Goal: Check status: Check status

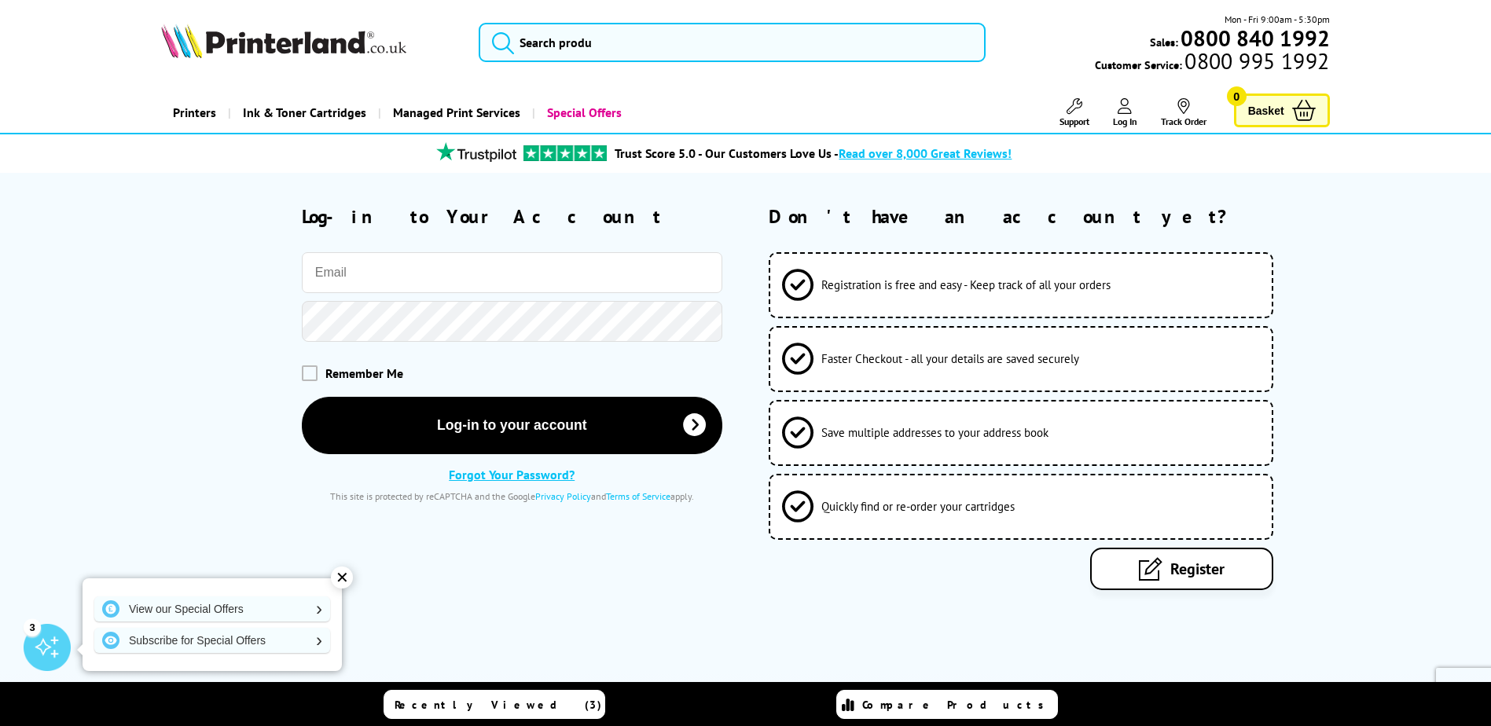
click at [356, 281] on input "email" at bounding box center [512, 272] width 420 height 41
click at [425, 261] on input "email" at bounding box center [512, 272] width 420 height 41
type input "[EMAIL_ADDRESS][DOMAIN_NAME]"
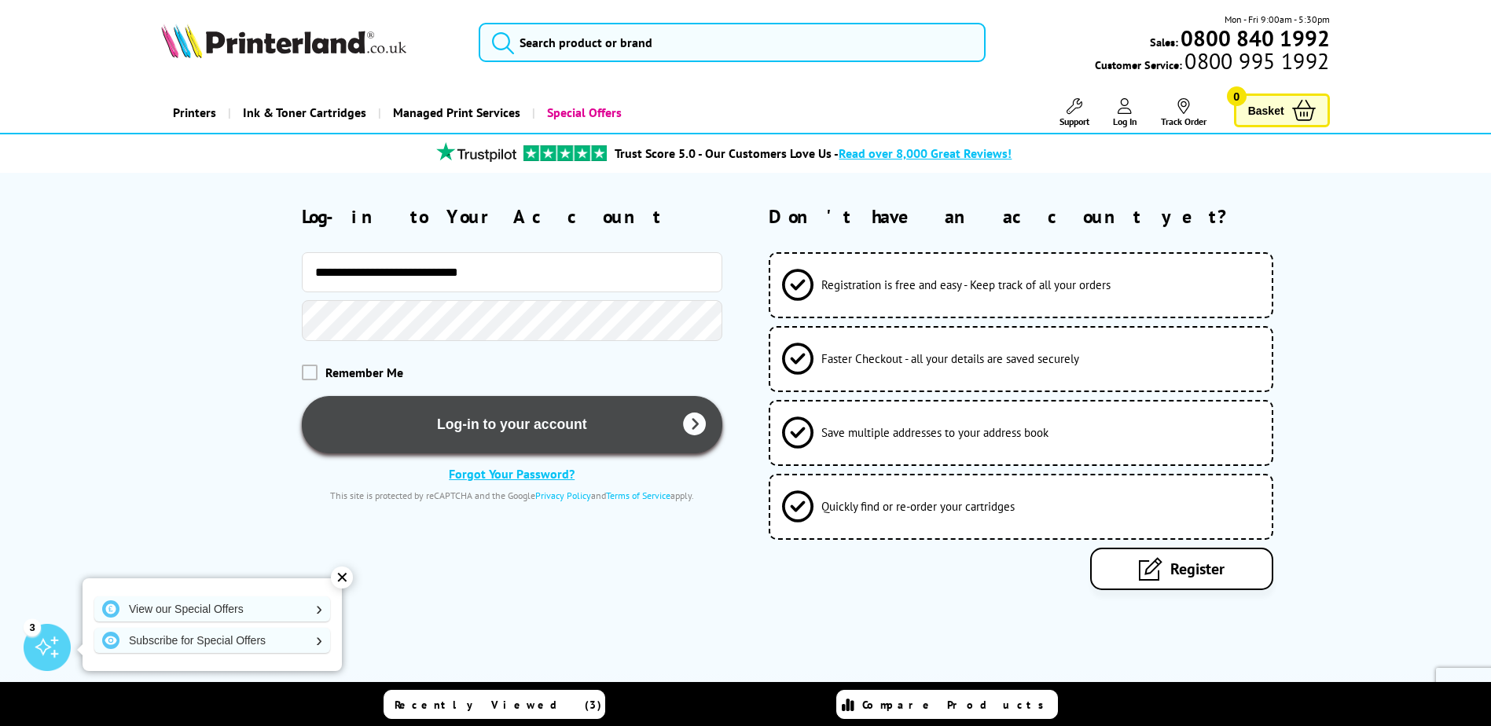
click at [481, 426] on button "Log-in to your account" at bounding box center [512, 424] width 420 height 57
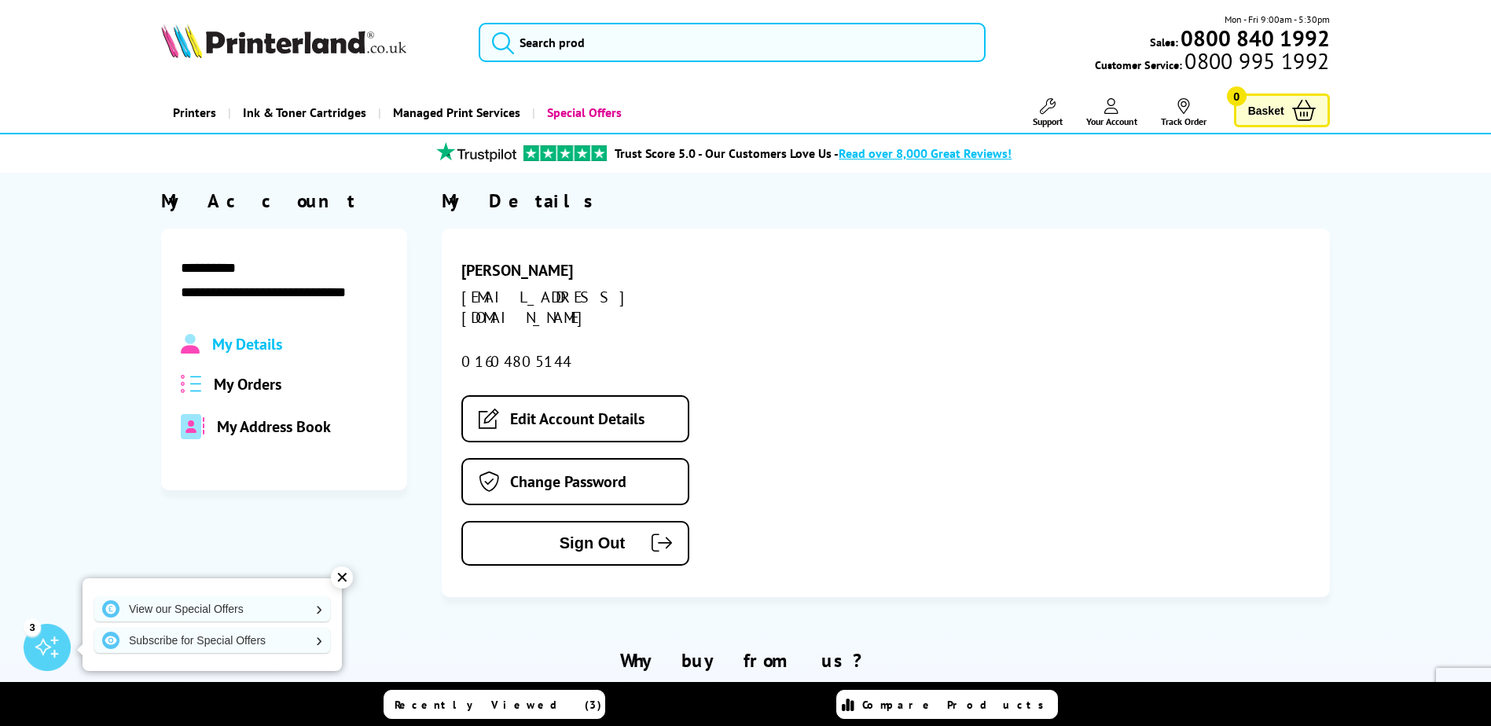
click at [230, 388] on span "My Orders" at bounding box center [248, 384] width 68 height 20
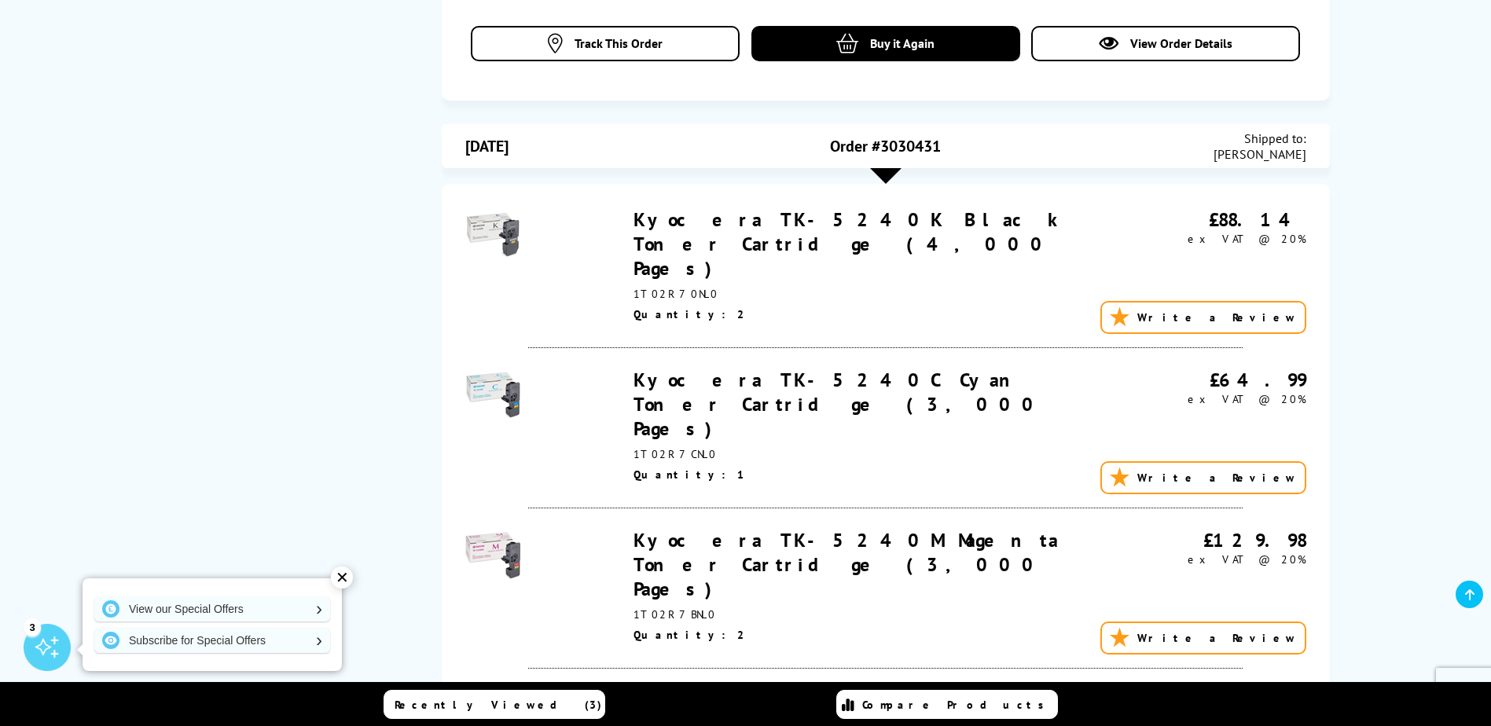
scroll to position [943, 0]
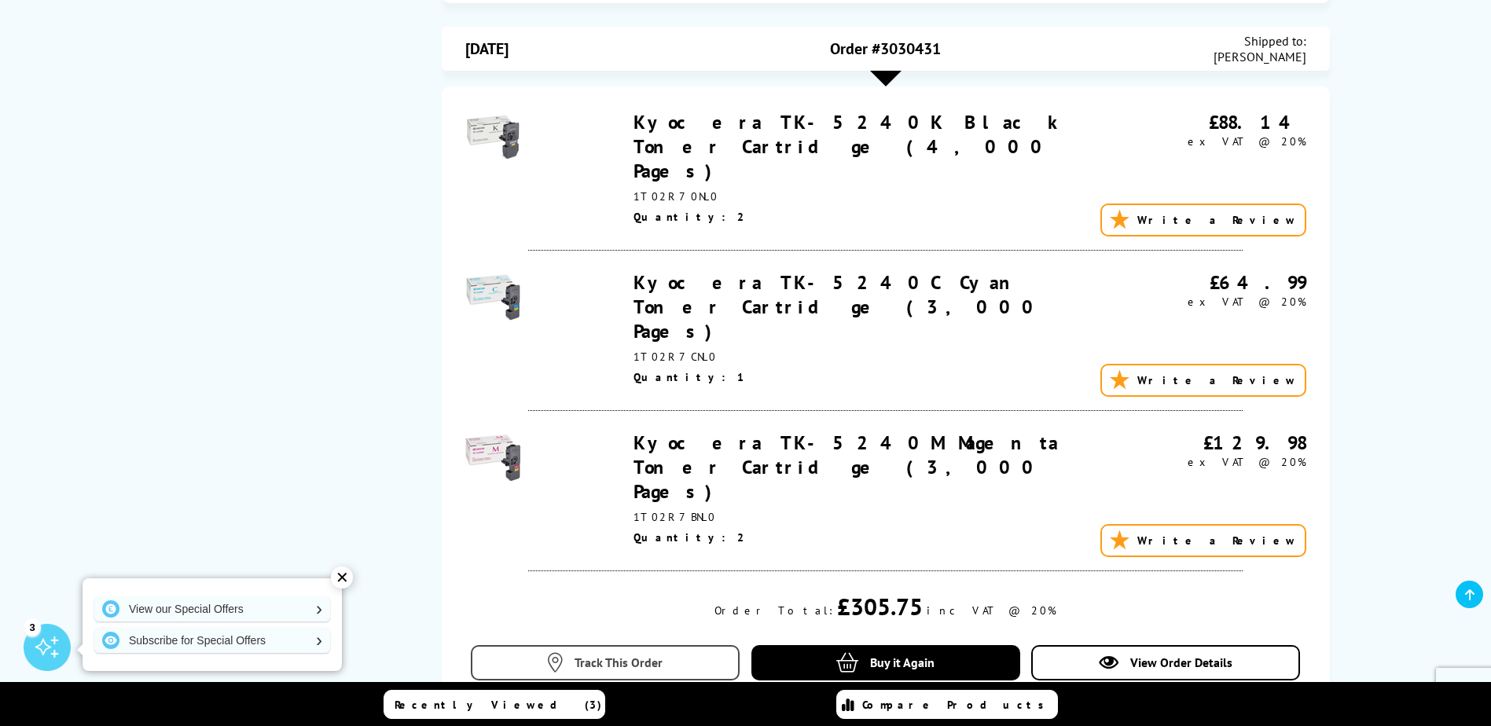
click at [667, 645] on link "Track This Order" at bounding box center [605, 662] width 269 height 35
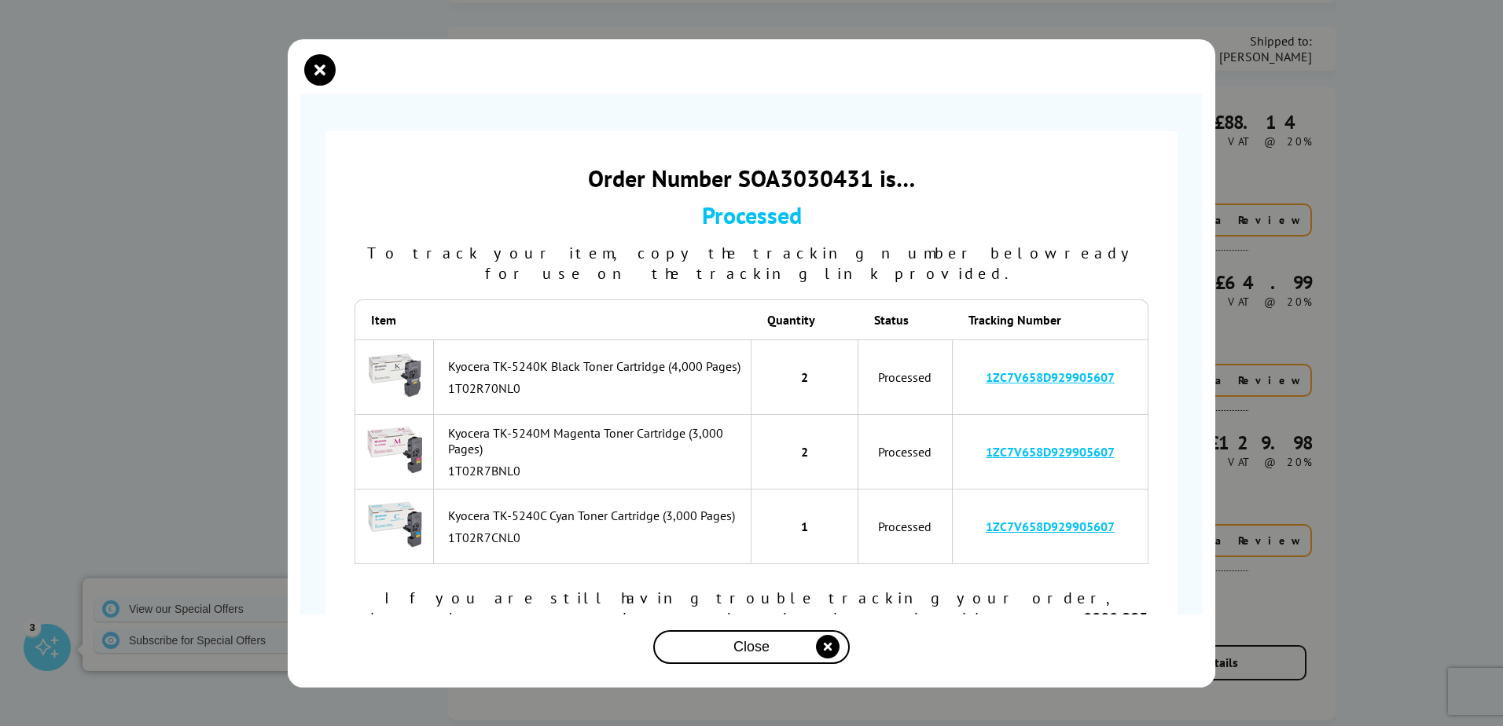
drag, startPoint x: 1109, startPoint y: 363, endPoint x: 975, endPoint y: 367, distance: 134.4
click at [975, 366] on td "1ZC7V658D929905607" at bounding box center [1051, 377] width 196 height 75
drag, startPoint x: 975, startPoint y: 367, endPoint x: 1004, endPoint y: 357, distance: 30.8
copy link "1ZC7V658D929905607"
click at [997, 369] on link "1ZC7V658D929905607" at bounding box center [1050, 377] width 129 height 16
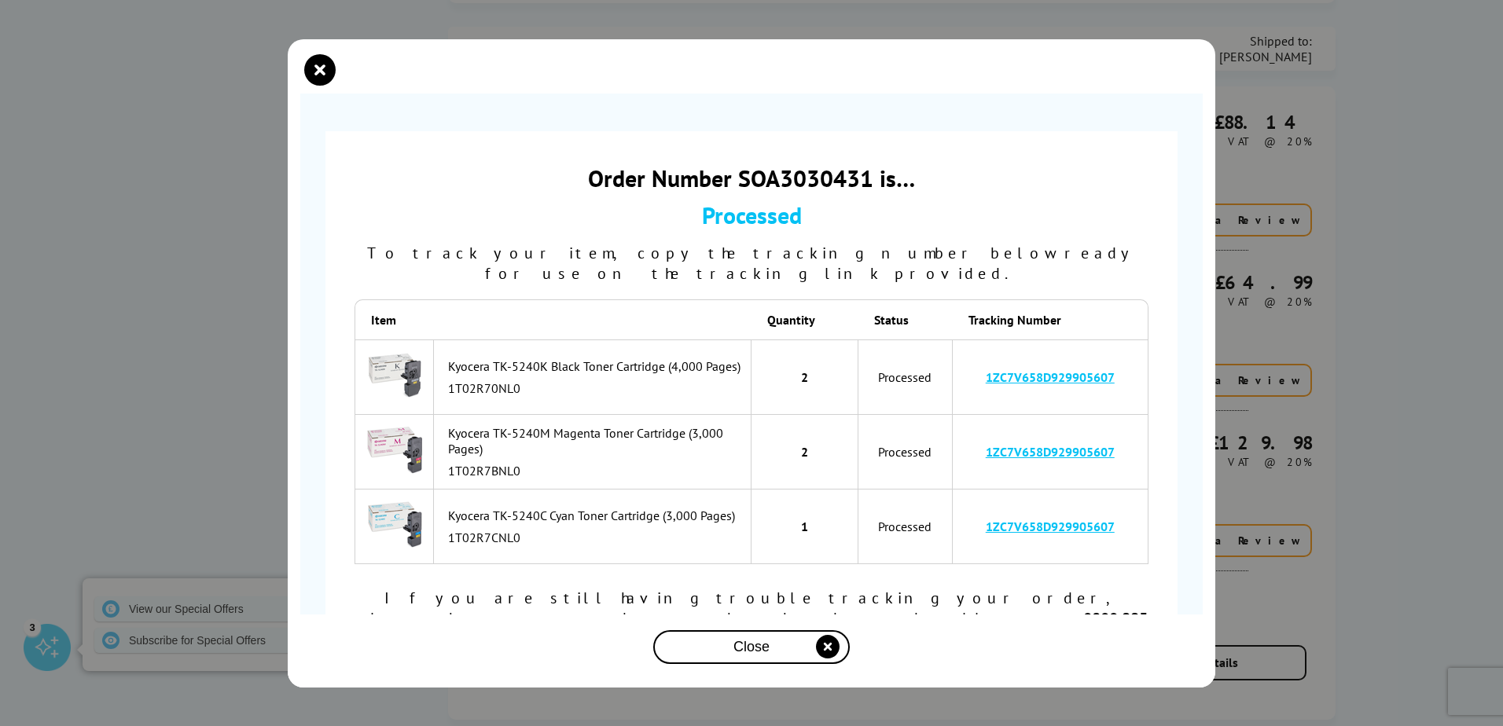
click at [759, 639] on span "Close" at bounding box center [751, 647] width 36 height 17
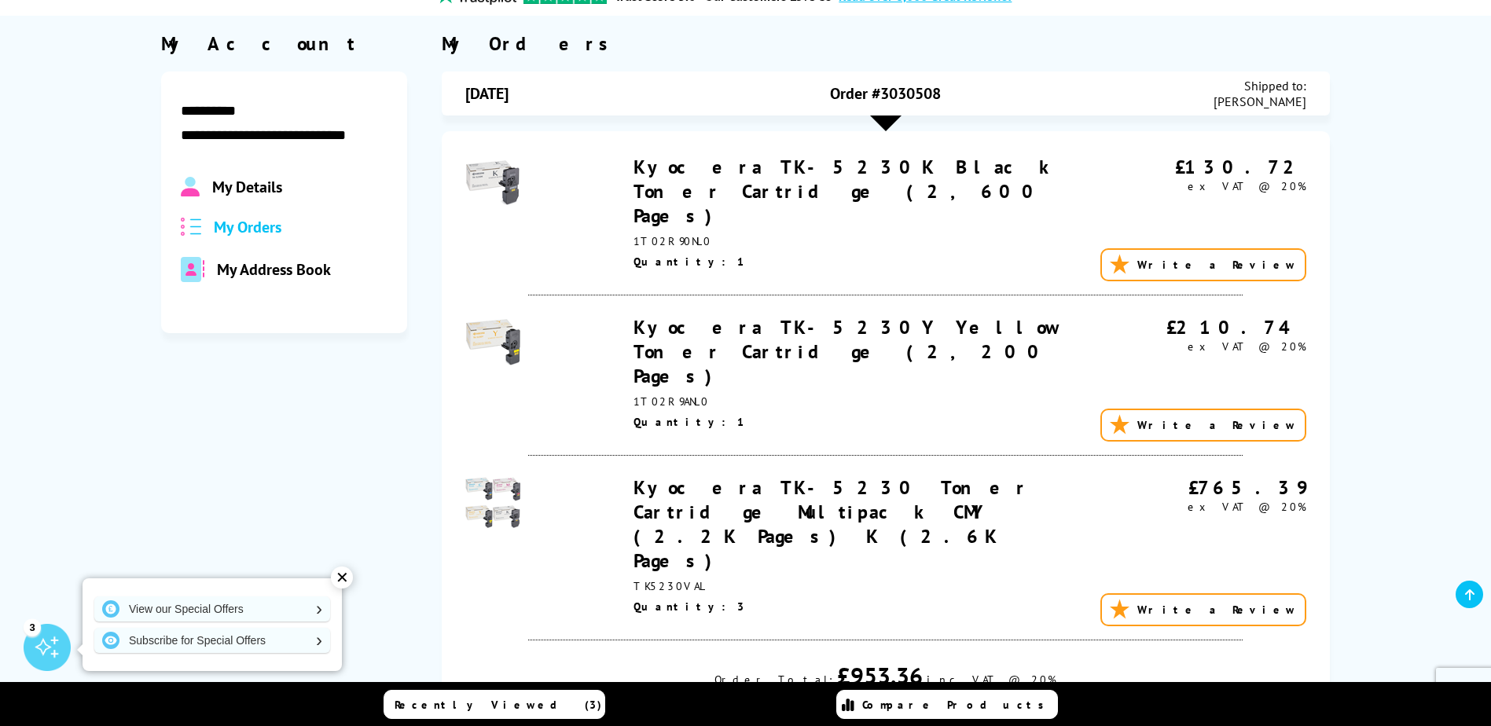
scroll to position [314, 0]
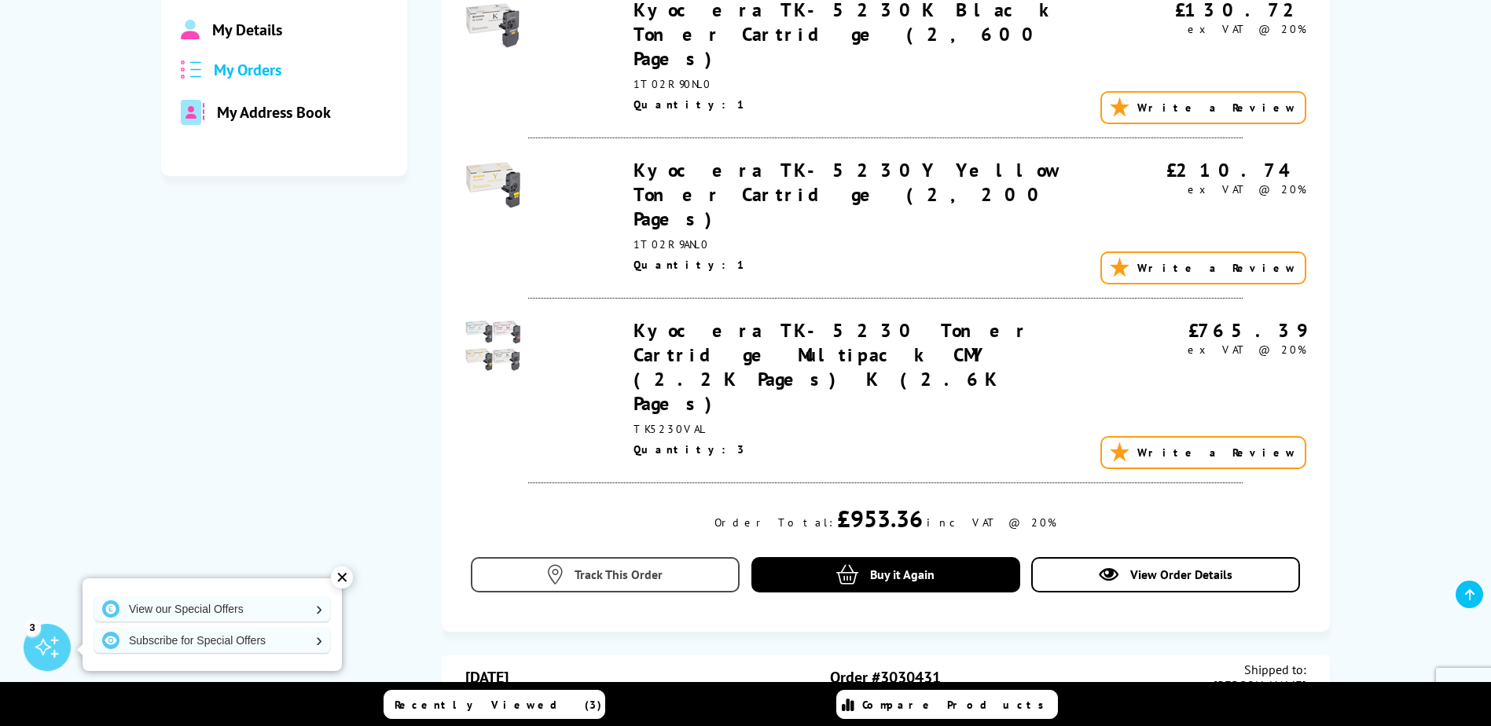
click at [643, 567] on span "Track This Order" at bounding box center [618, 575] width 88 height 16
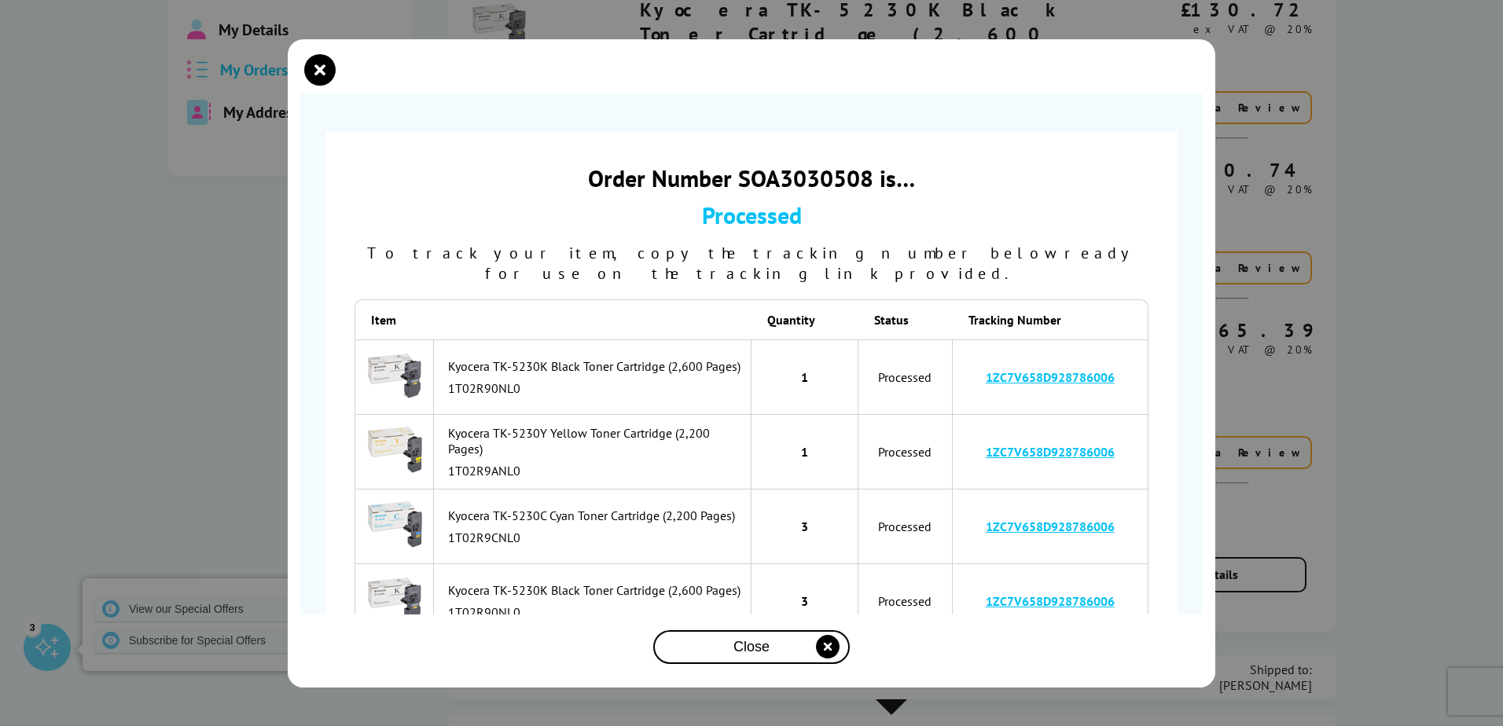
drag, startPoint x: 1118, startPoint y: 352, endPoint x: 953, endPoint y: 369, distance: 165.9
click at [953, 369] on td "1ZC7V658D928786006" at bounding box center [1051, 377] width 196 height 75
drag, startPoint x: 953, startPoint y: 369, endPoint x: 1026, endPoint y: 356, distance: 74.9
copy link "1ZC7V658D928786006"
click at [999, 444] on link "1ZC7V658D928786006" at bounding box center [1050, 452] width 129 height 16
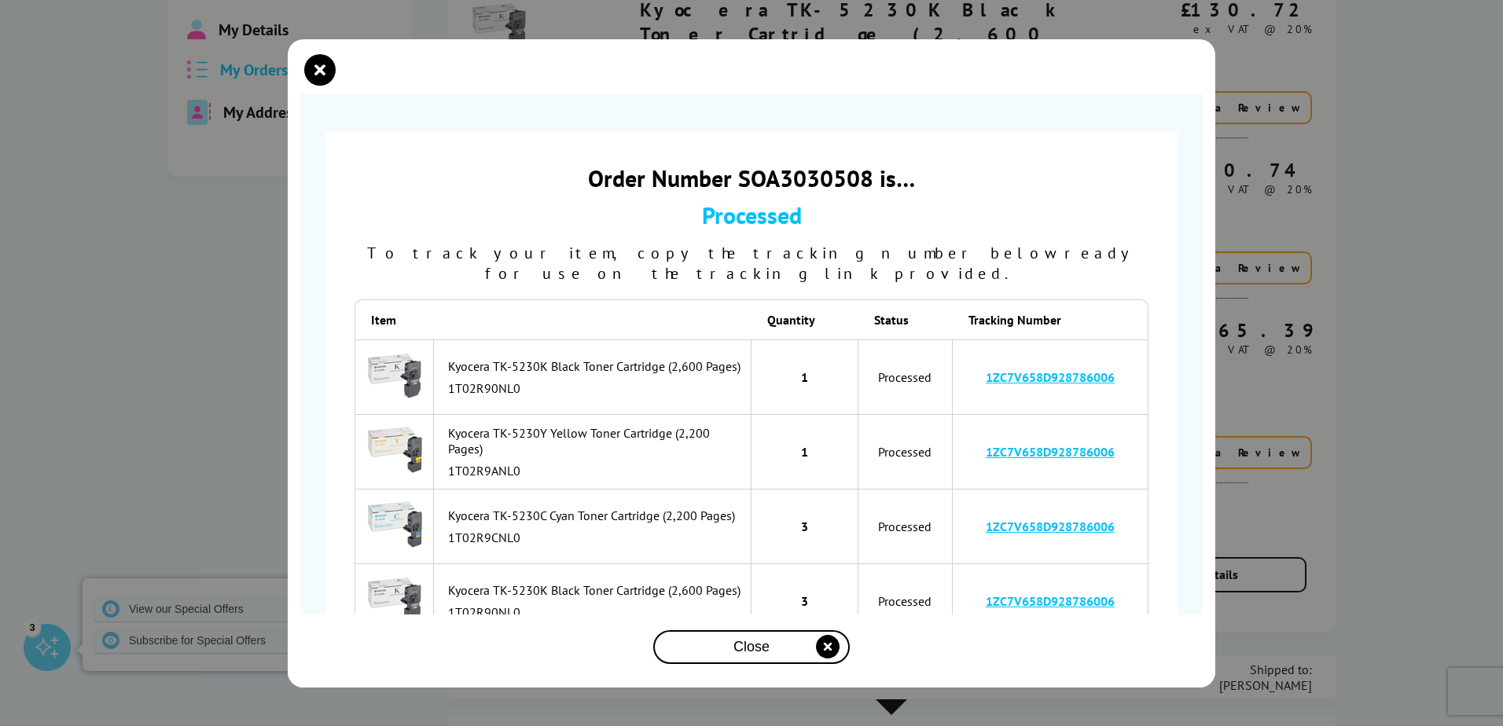
click at [733, 650] on span "Close" at bounding box center [751, 647] width 36 height 17
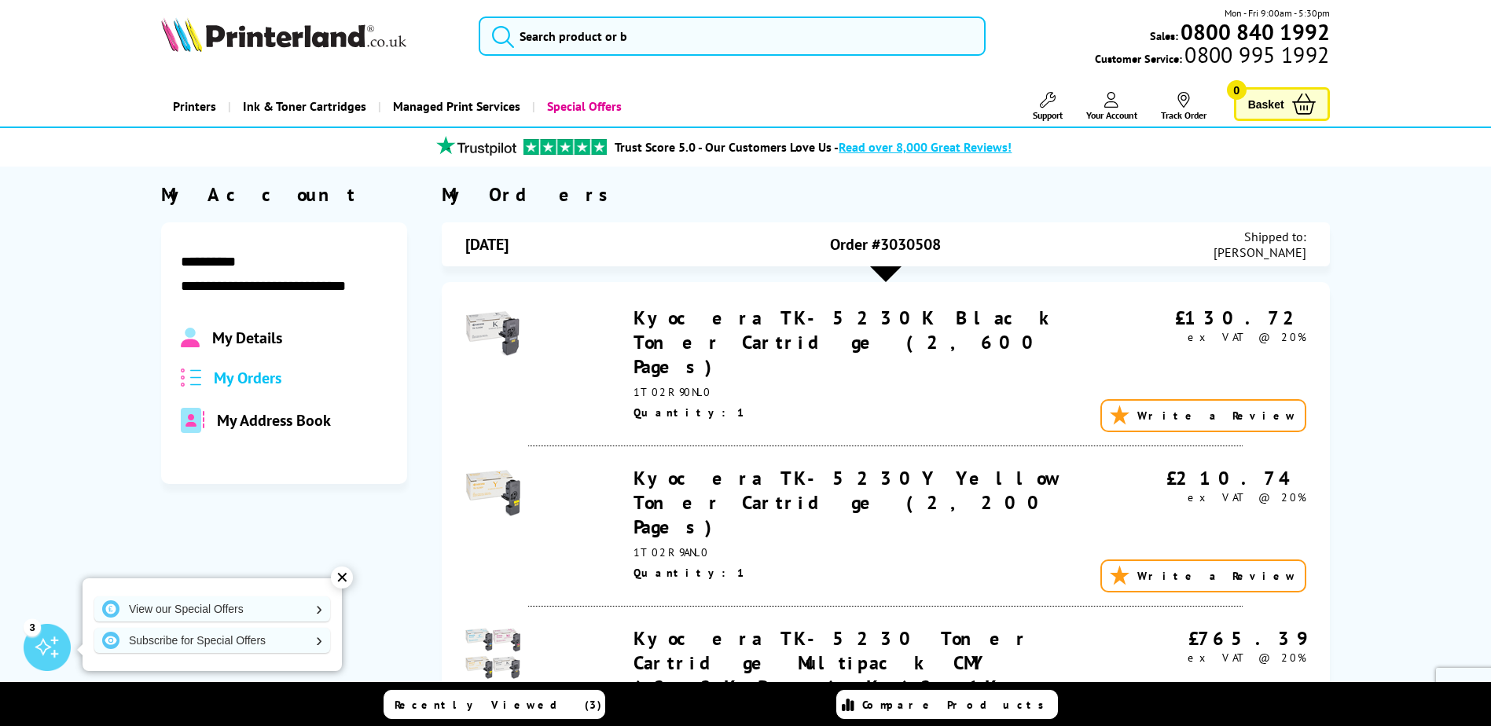
scroll to position [0, 0]
